Goal: Register for event/course

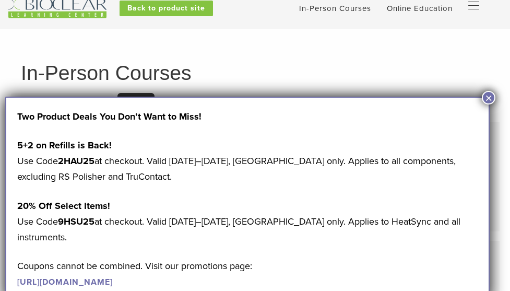
scroll to position [34, 0]
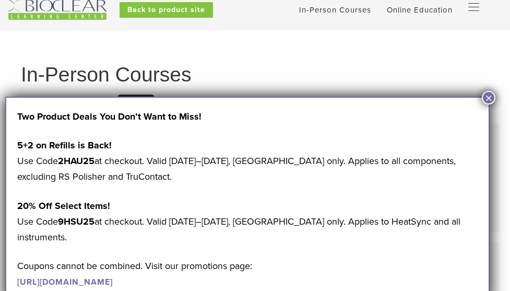
click at [489, 97] on button "×" at bounding box center [489, 98] width 14 height 14
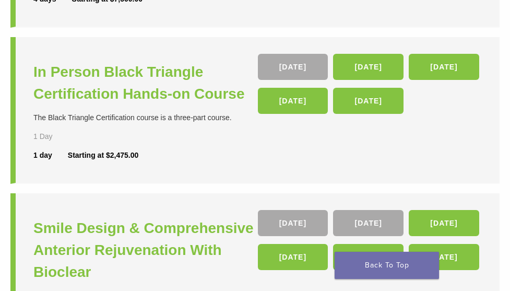
scroll to position [393, 0]
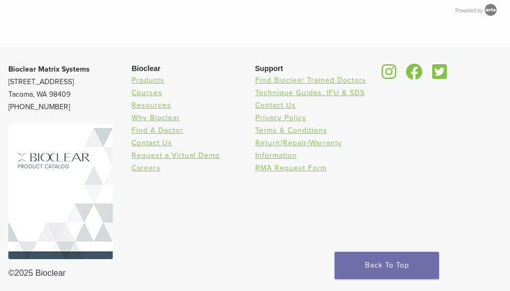
scroll to position [768, 0]
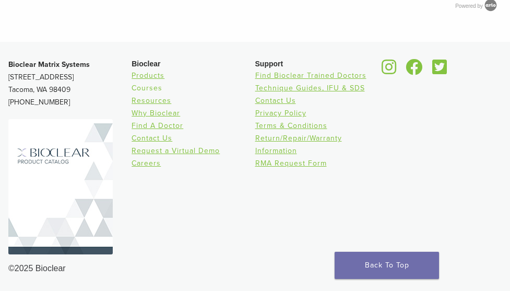
click at [156, 86] on link "Courses" at bounding box center [147, 88] width 31 height 9
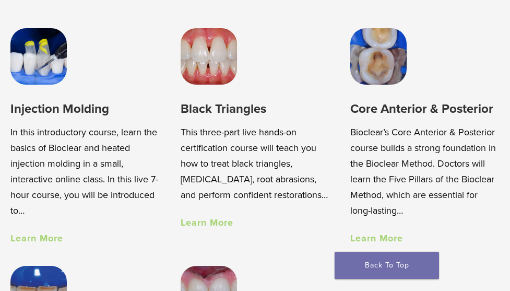
scroll to position [707, 0]
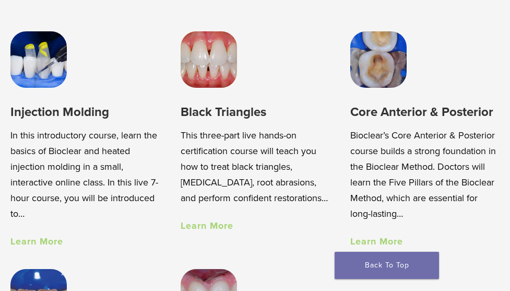
click at [385, 241] on link "Learn More" at bounding box center [376, 241] width 53 height 11
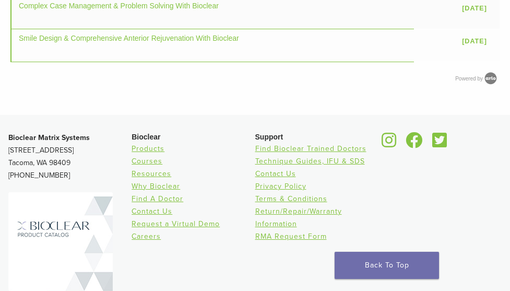
scroll to position [1426, 0]
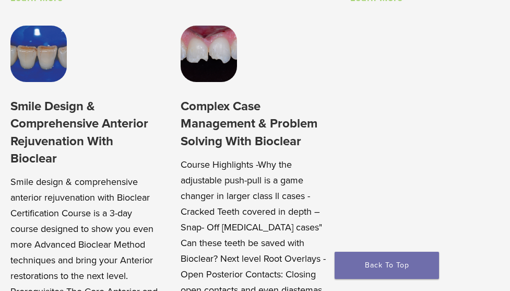
scroll to position [952, 0]
